Goal: Task Accomplishment & Management: Manage account settings

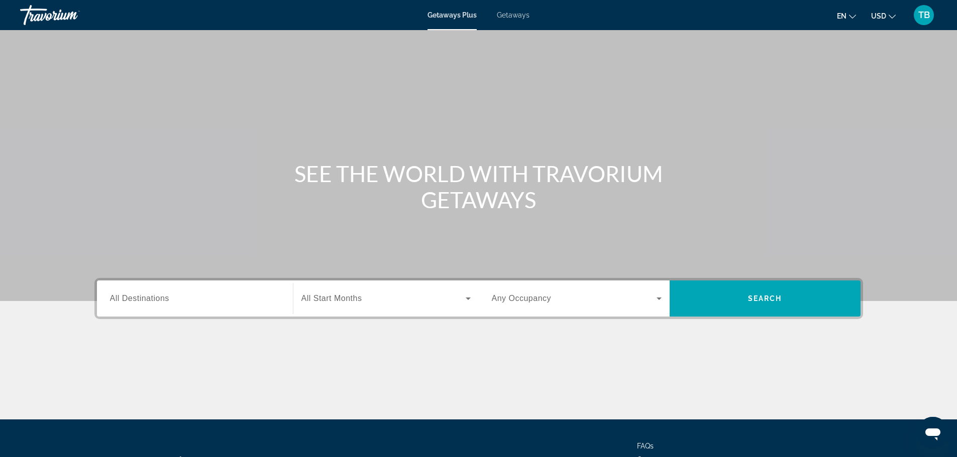
click at [891, 18] on icon "Change currency" at bounding box center [891, 16] width 7 height 7
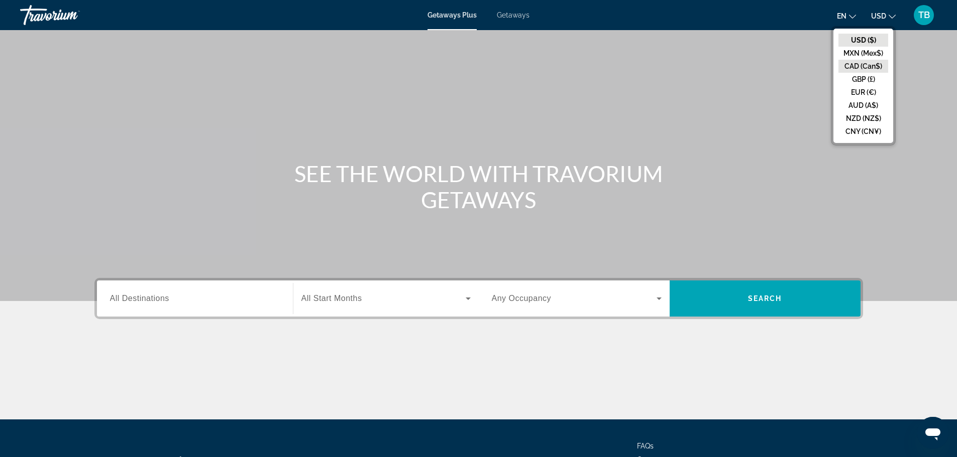
click at [869, 70] on button "CAD (Can$)" at bounding box center [863, 66] width 50 height 13
